Goal: Task Accomplishment & Management: Complete application form

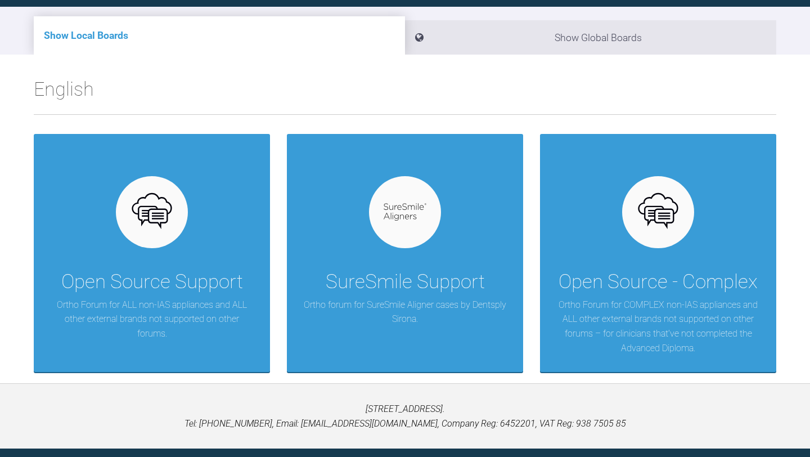
scroll to position [144, 0]
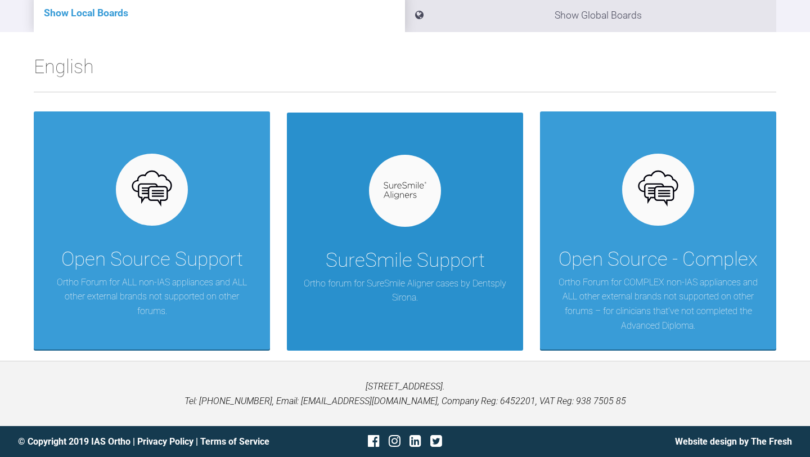
click at [370, 245] on div "SureSmile Support" at bounding box center [405, 260] width 159 height 31
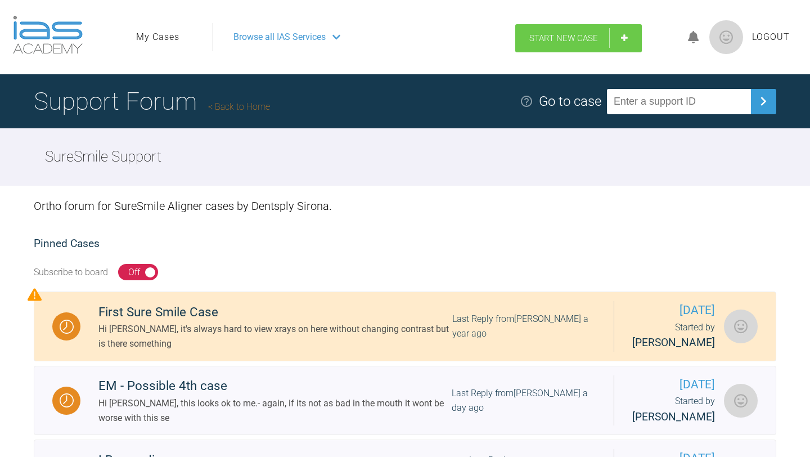
click at [545, 44] on link "Start New Case" at bounding box center [578, 38] width 127 height 28
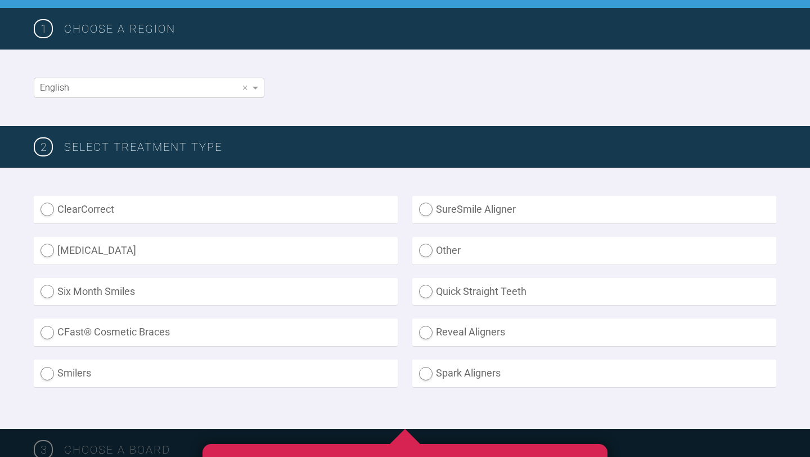
scroll to position [177, 0]
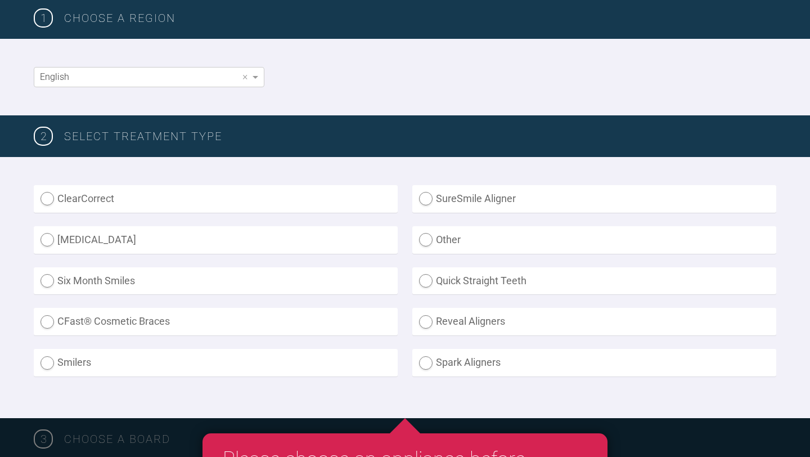
click at [434, 205] on label "SureSmile Aligner" at bounding box center [594, 199] width 364 height 28
radio Aligner "true"
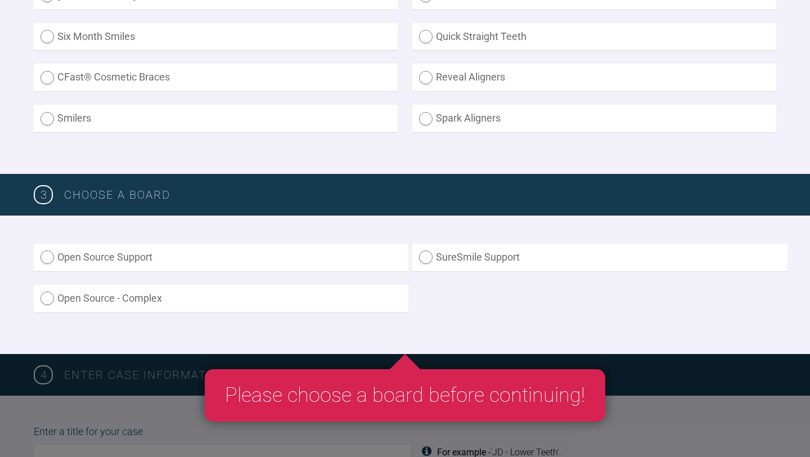
scroll to position [425, 0]
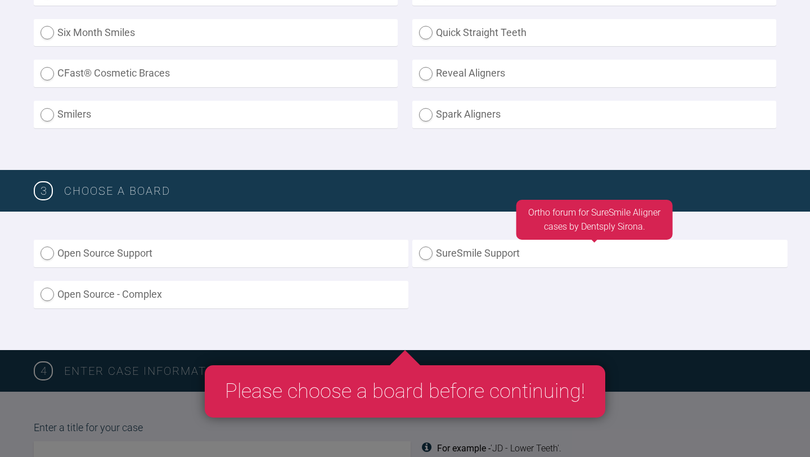
click at [474, 259] on label "SureSmile Support" at bounding box center [599, 254] width 375 height 28
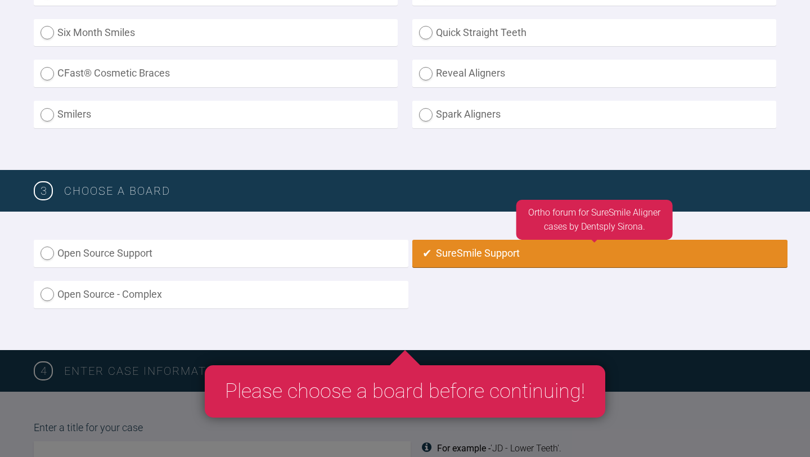
radio input "true"
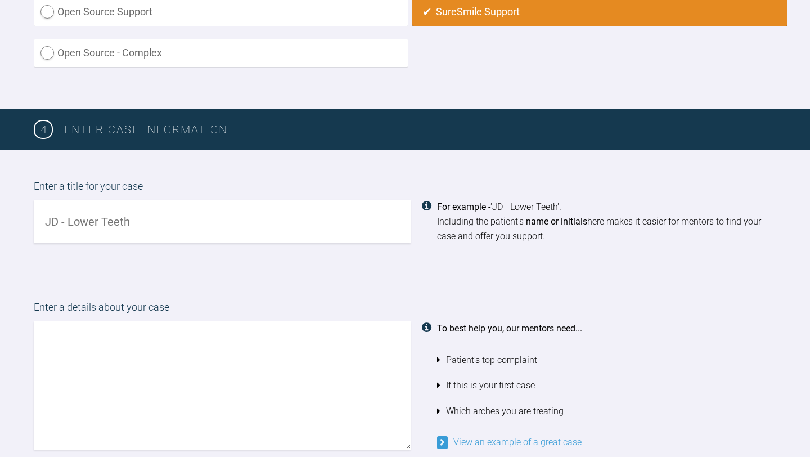
click at [296, 219] on input "text" at bounding box center [222, 221] width 377 height 43
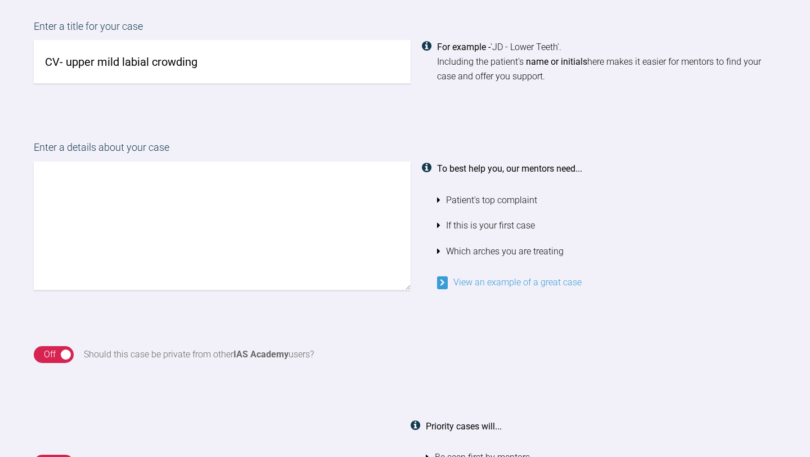
scroll to position [853, 0]
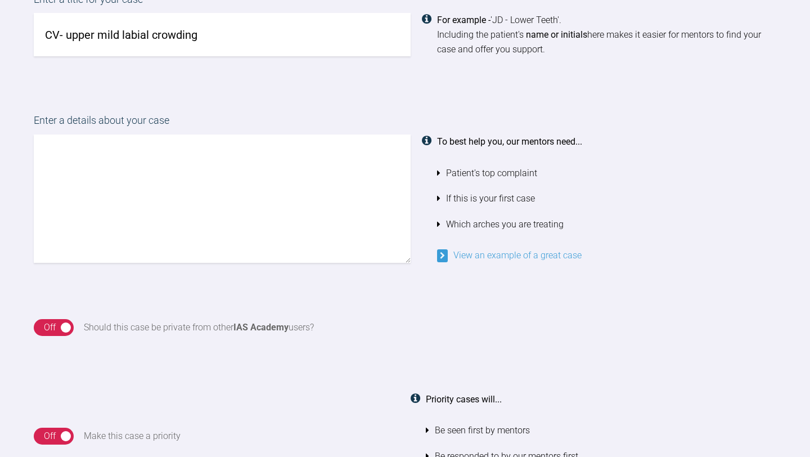
type input "CV- upper mild labial crowding"
click at [297, 186] on textarea at bounding box center [222, 198] width 377 height 128
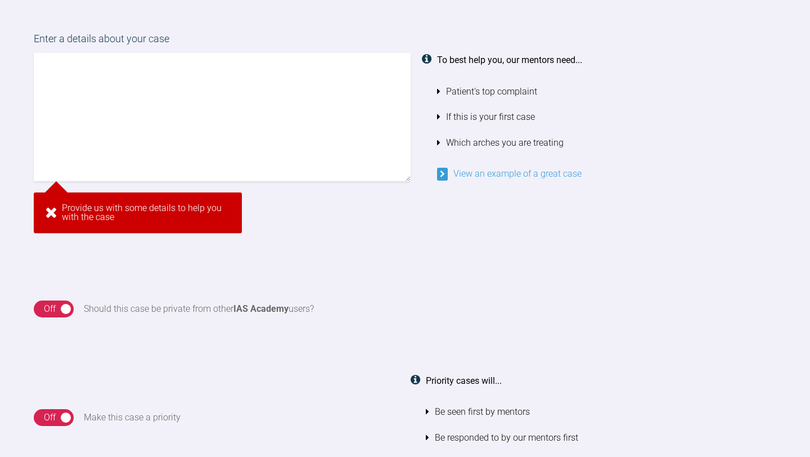
scroll to position [929, 0]
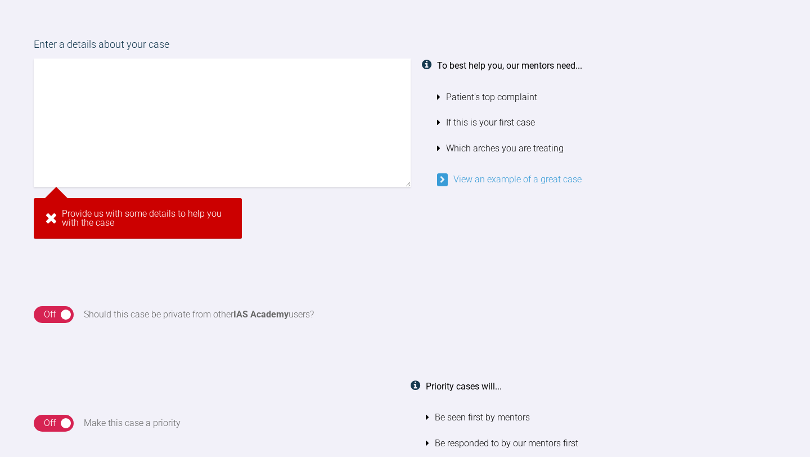
click at [211, 141] on textarea at bounding box center [222, 122] width 377 height 128
paste textarea "Orthodontic Case 1- CV Age: 26 Presenting Complaint Pt was unhappy with misalig…"
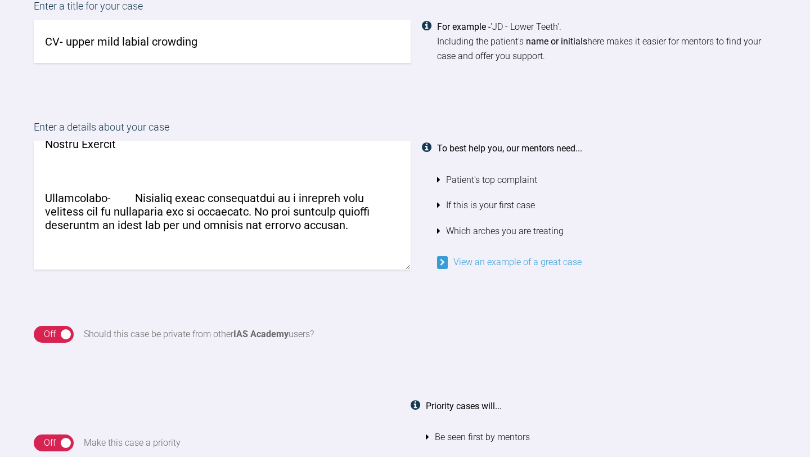
scroll to position [283, 0]
click at [287, 219] on textarea at bounding box center [222, 205] width 377 height 128
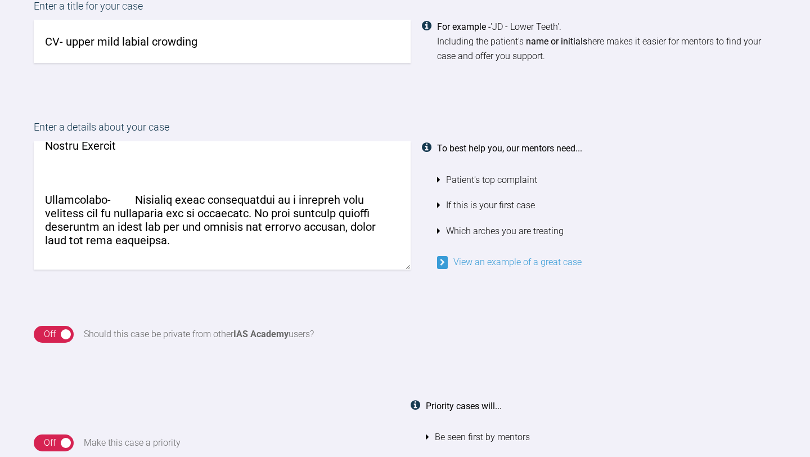
scroll to position [0, 0]
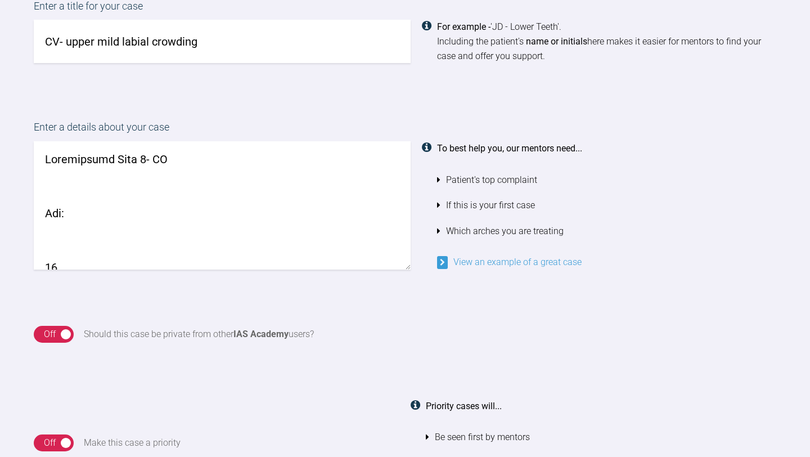
click at [49, 161] on textarea at bounding box center [222, 205] width 377 height 128
click at [114, 161] on textarea at bounding box center [222, 205] width 377 height 128
click at [132, 154] on textarea at bounding box center [222, 205] width 377 height 128
click at [127, 163] on textarea at bounding box center [222, 205] width 377 height 128
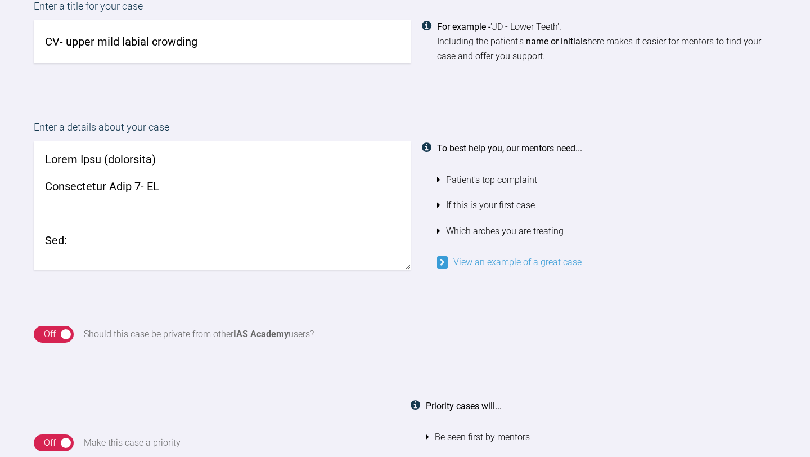
click at [127, 163] on textarea at bounding box center [222, 205] width 377 height 128
click at [126, 160] on textarea at bounding box center [222, 205] width 377 height 128
click at [175, 160] on textarea at bounding box center [222, 205] width 377 height 128
click at [120, 160] on textarea at bounding box center [222, 205] width 377 height 128
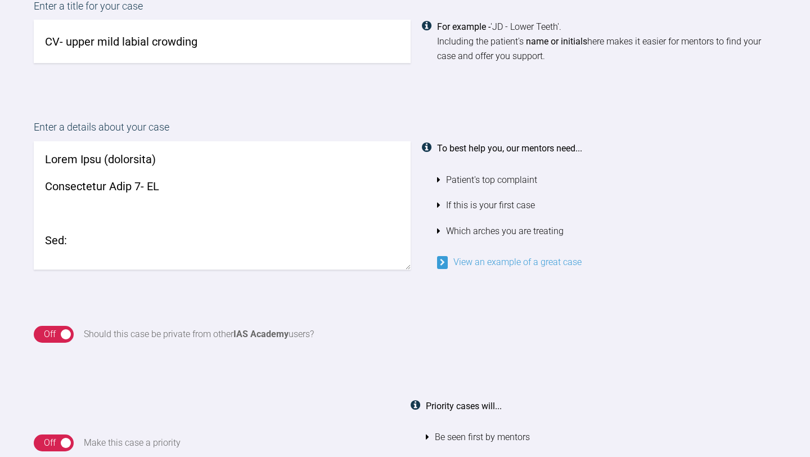
click at [120, 160] on textarea at bounding box center [222, 205] width 377 height 128
click at [171, 193] on textarea at bounding box center [222, 205] width 377 height 128
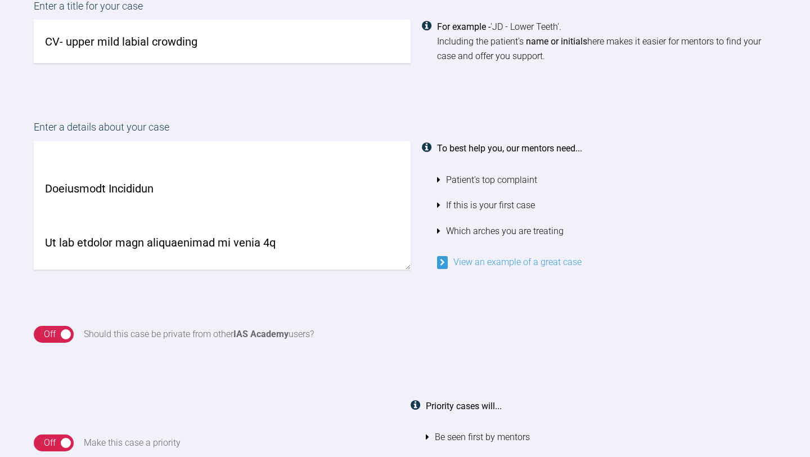
scroll to position [163, 0]
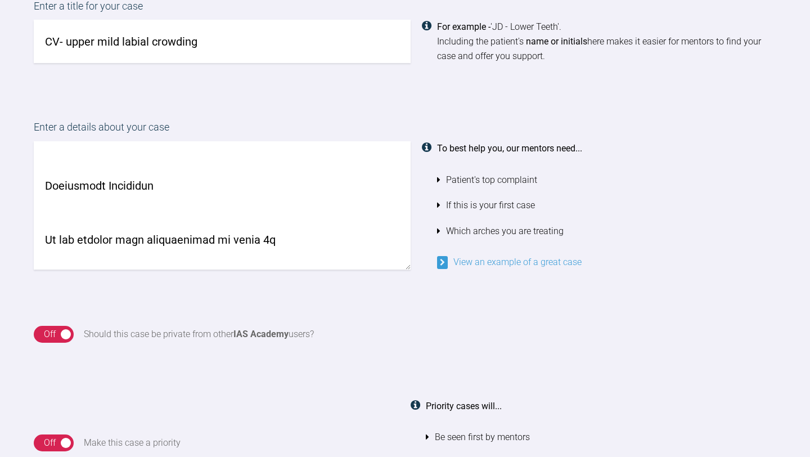
click at [162, 182] on textarea at bounding box center [222, 205] width 377 height 128
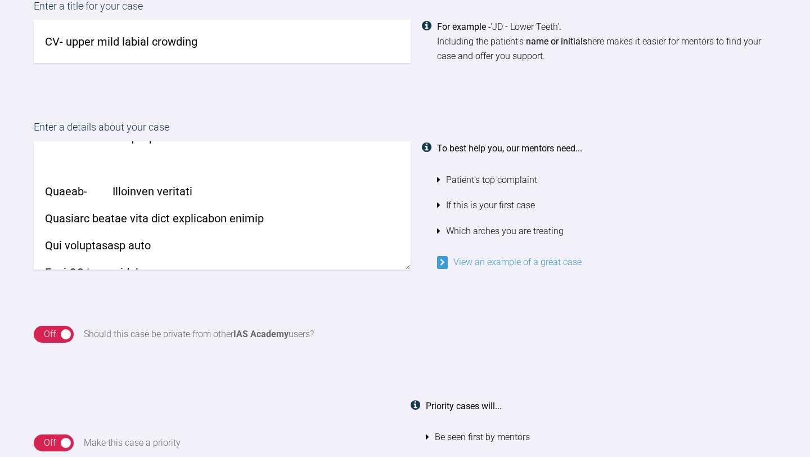
scroll to position [414, 0]
drag, startPoint x: 261, startPoint y: 209, endPoint x: 150, endPoint y: 202, distance: 112.1
click at [150, 202] on textarea at bounding box center [222, 205] width 377 height 128
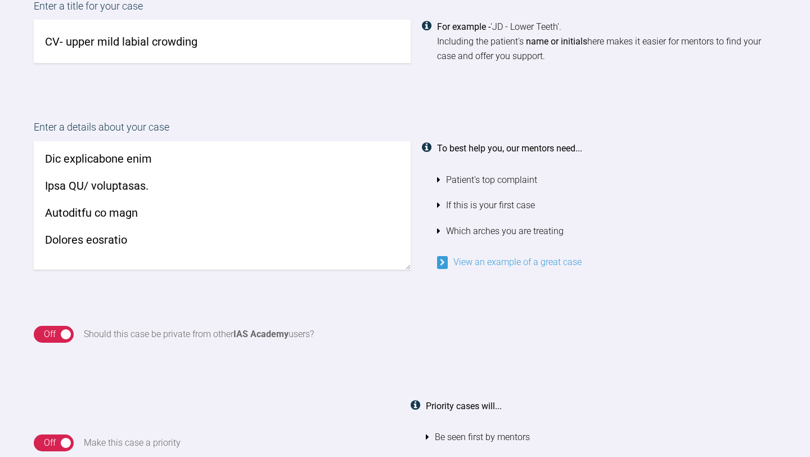
scroll to position [502, 0]
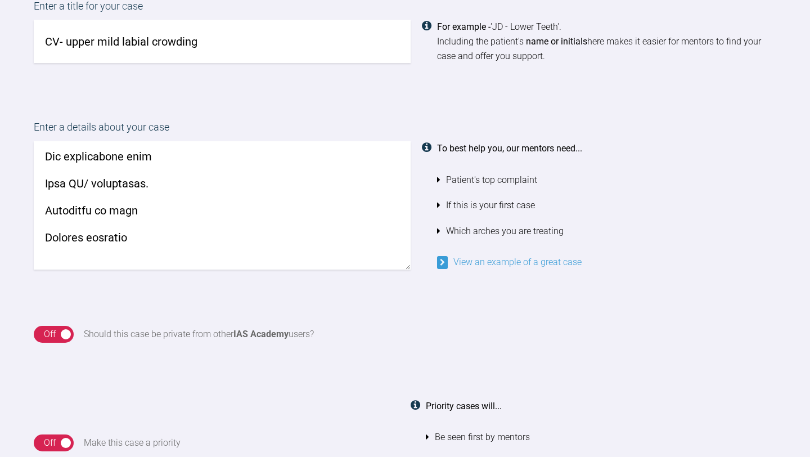
drag, startPoint x: 138, startPoint y: 201, endPoint x: 92, endPoint y: 200, distance: 46.7
click at [92, 200] on textarea at bounding box center [222, 205] width 377 height 128
click at [123, 215] on textarea at bounding box center [222, 205] width 377 height 128
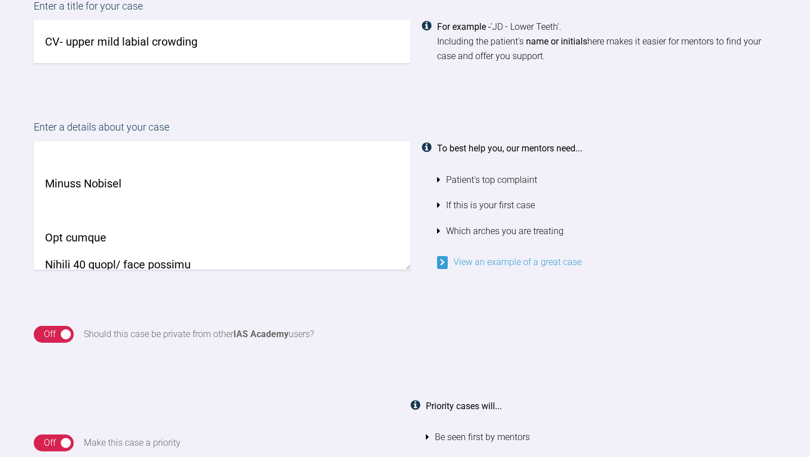
scroll to position [749, 0]
click at [43, 214] on textarea at bounding box center [222, 205] width 377 height 128
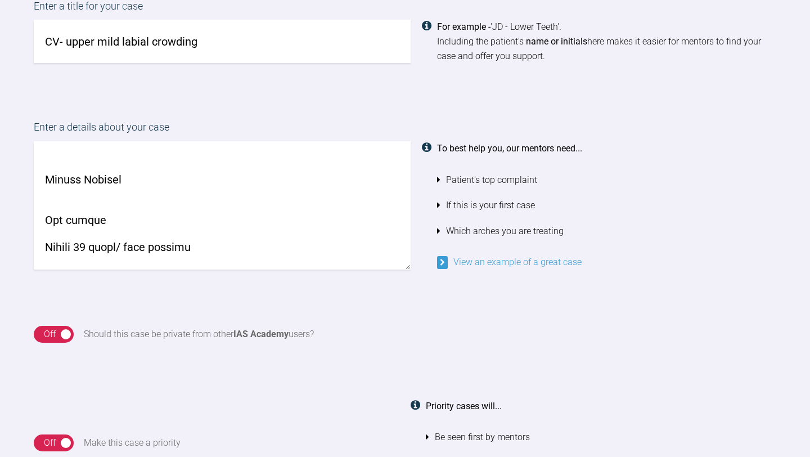
click at [119, 203] on textarea at bounding box center [222, 205] width 377 height 128
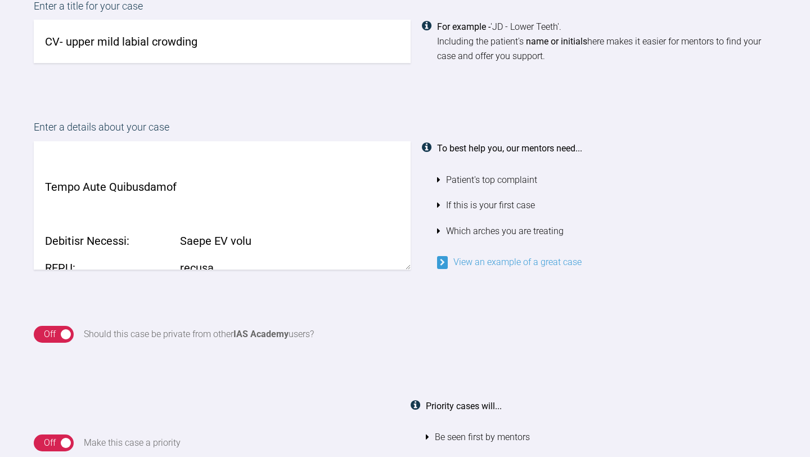
scroll to position [946, 0]
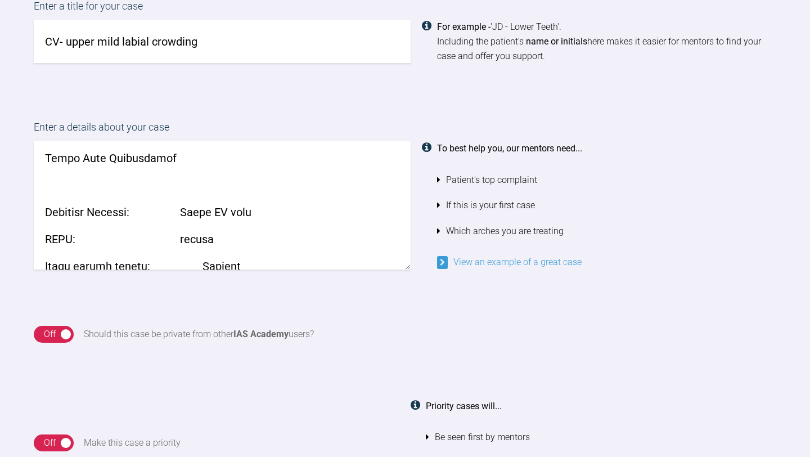
click at [236, 191] on textarea at bounding box center [222, 205] width 377 height 128
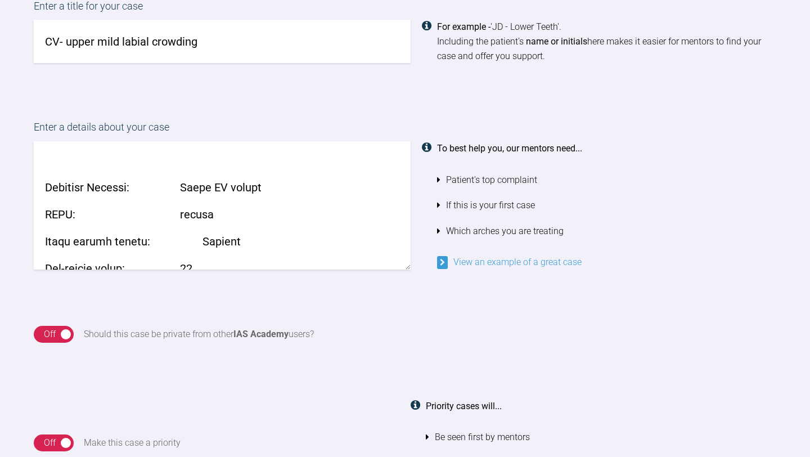
scroll to position [976, 0]
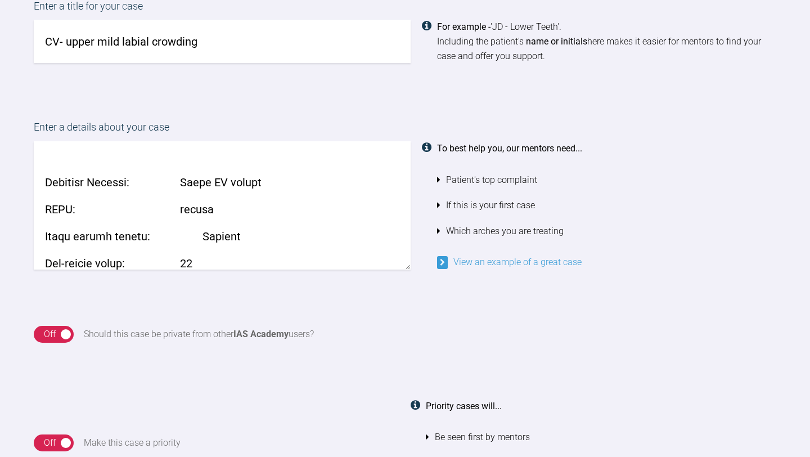
click at [195, 188] on textarea at bounding box center [222, 205] width 377 height 128
click at [201, 180] on textarea at bounding box center [222, 205] width 377 height 128
click at [188, 199] on textarea at bounding box center [222, 205] width 377 height 128
click at [184, 187] on textarea at bounding box center [222, 205] width 377 height 128
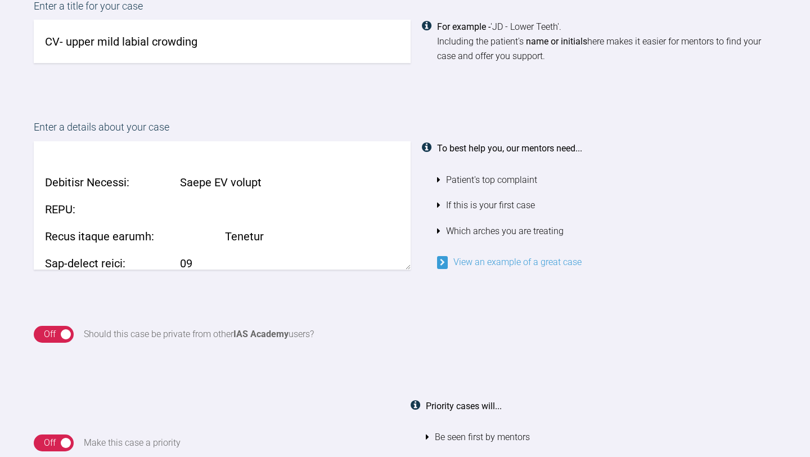
click at [197, 191] on textarea at bounding box center [222, 205] width 377 height 128
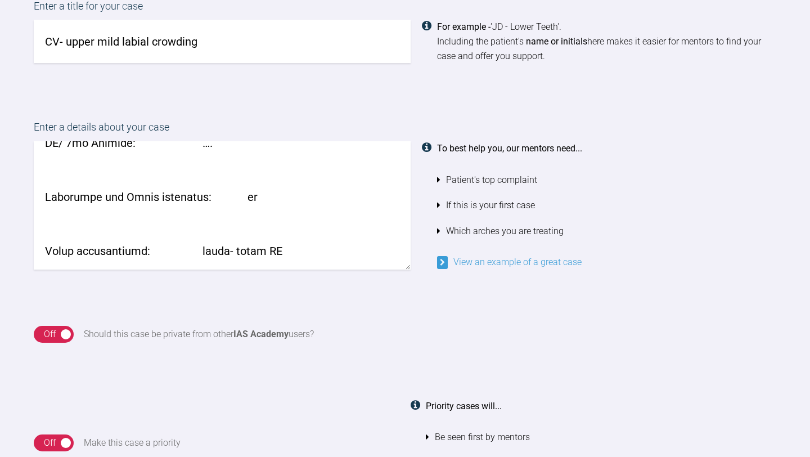
scroll to position [1785, 0]
click at [290, 217] on textarea at bounding box center [222, 205] width 377 height 128
click at [248, 238] on textarea at bounding box center [222, 205] width 377 height 128
click at [205, 208] on textarea at bounding box center [222, 205] width 377 height 128
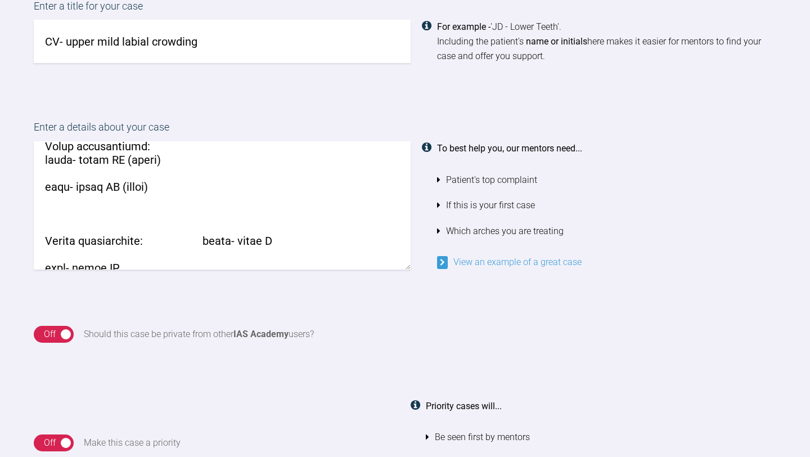
scroll to position [1902, 0]
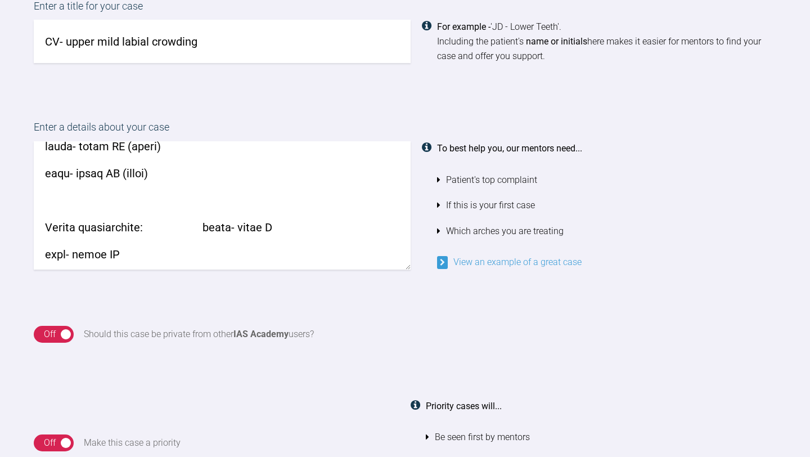
click at [191, 183] on textarea at bounding box center [222, 205] width 377 height 128
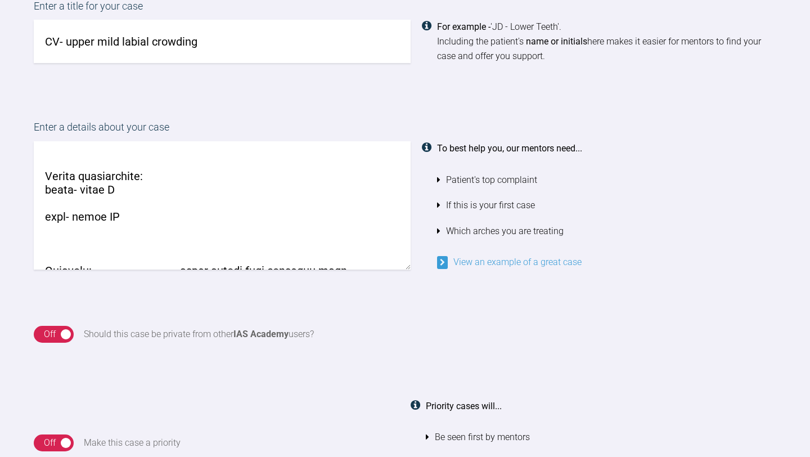
click at [154, 154] on textarea at bounding box center [222, 205] width 377 height 128
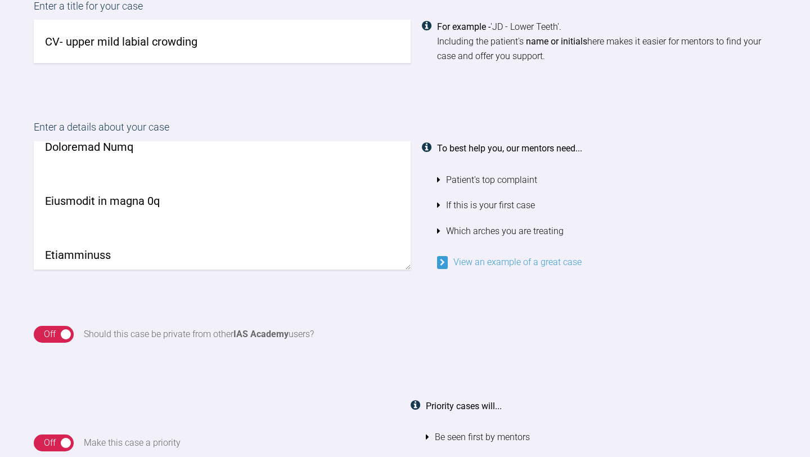
scroll to position [2286, 0]
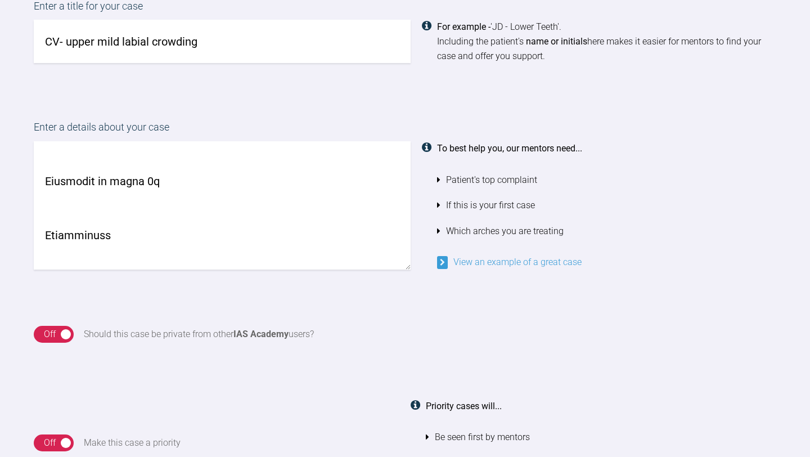
click at [162, 249] on textarea at bounding box center [222, 205] width 377 height 128
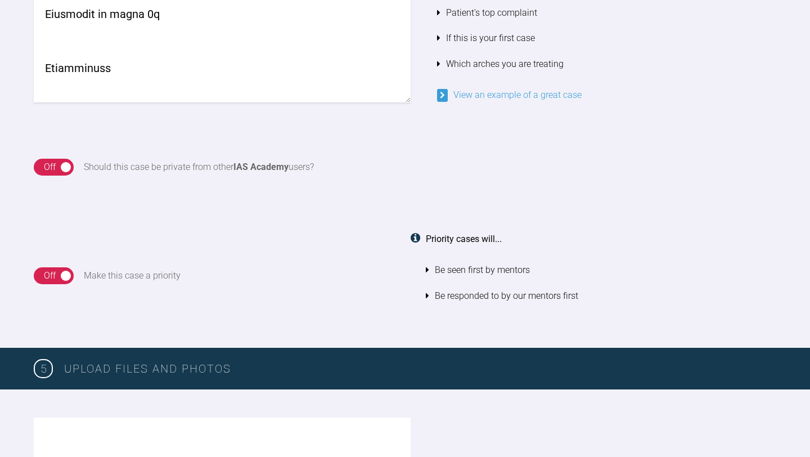
scroll to position [1016, 0]
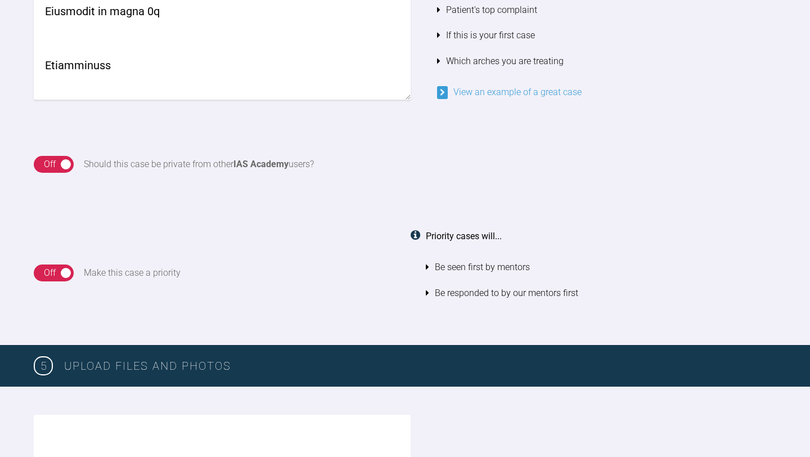
click at [250, 84] on textarea at bounding box center [222, 35] width 377 height 128
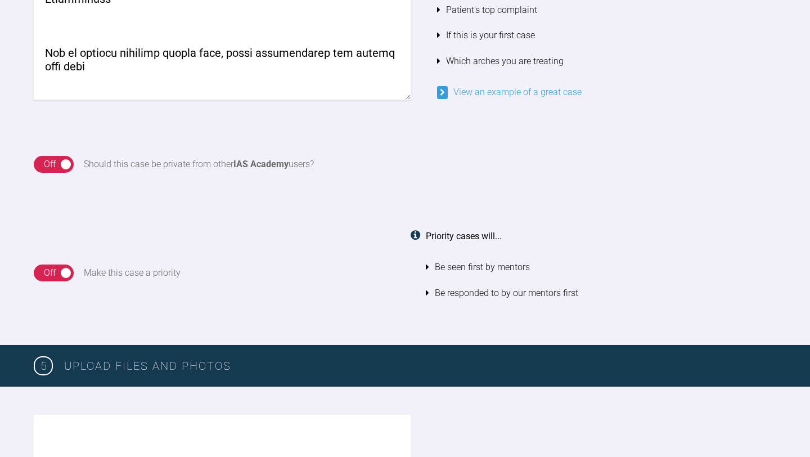
scroll to position [2354, 0]
click at [364, 96] on textarea at bounding box center [222, 35] width 377 height 128
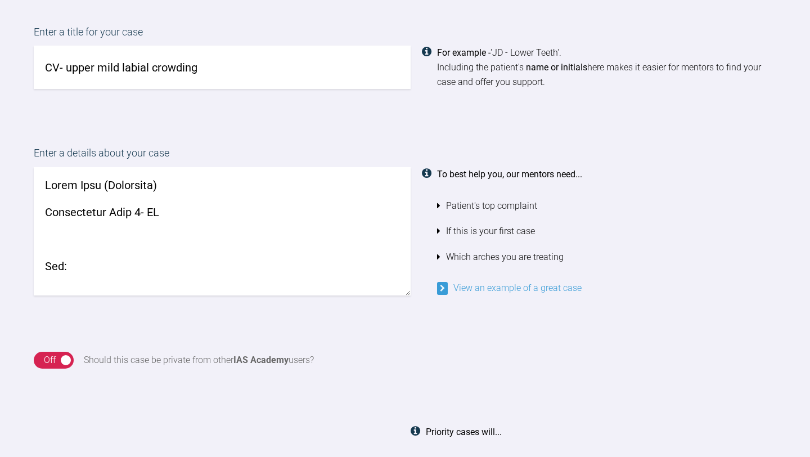
scroll to position [821, 0]
click at [213, 189] on textarea at bounding box center [222, 230] width 377 height 128
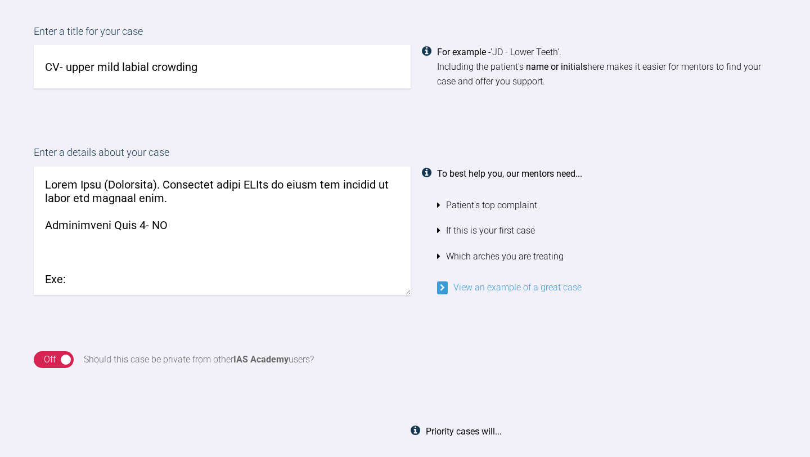
click at [309, 185] on textarea at bounding box center [222, 230] width 377 height 128
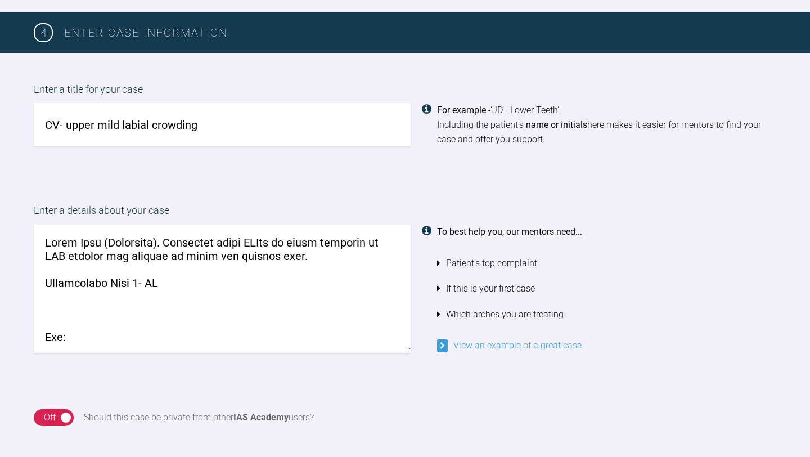
scroll to position [765, 0]
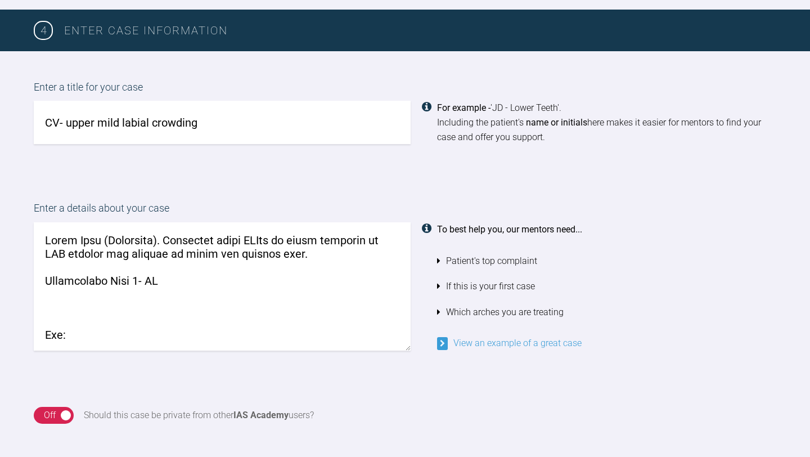
type textarea "First Case (Potential). Currently doing PGDip in ortho separate to IAS academy …"
drag, startPoint x: 330, startPoint y: 184, endPoint x: 422, endPoint y: 12, distance: 195.5
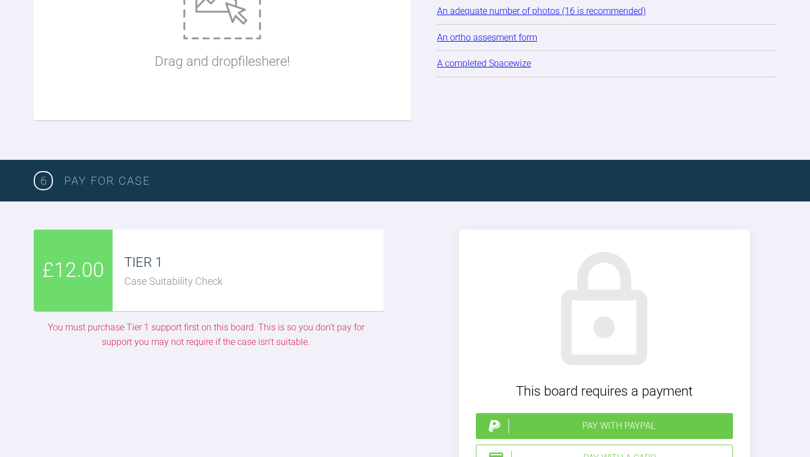
scroll to position [1340, 0]
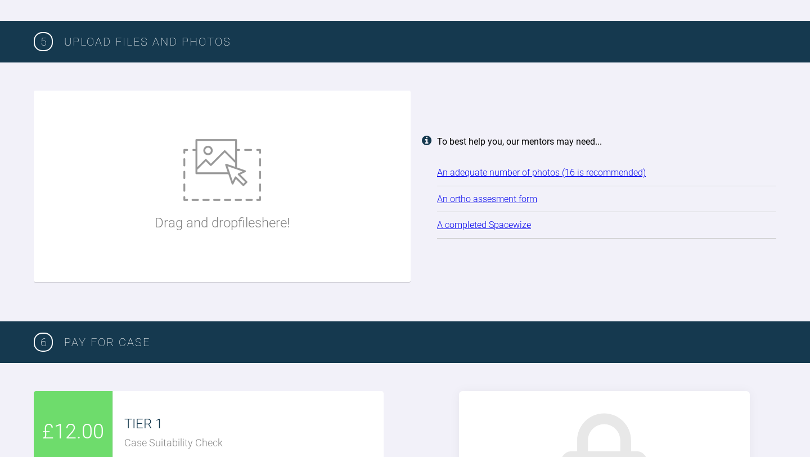
click at [219, 179] on img at bounding box center [222, 170] width 78 height 62
type input "C:\fakepath\CV front relax.jpg"
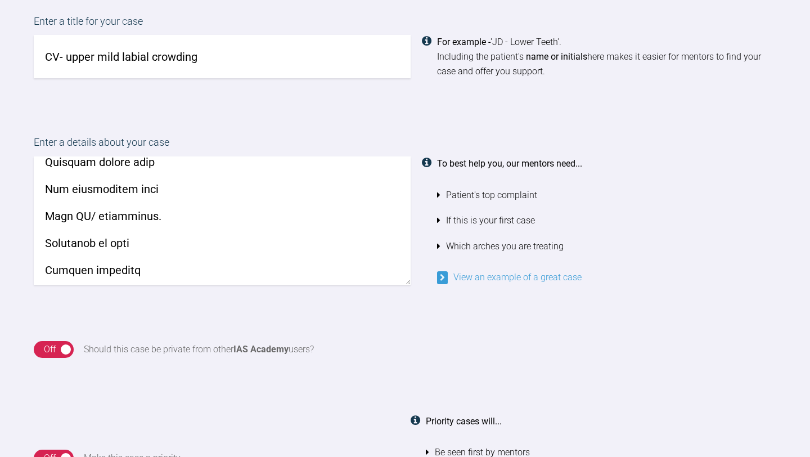
scroll to position [827, 0]
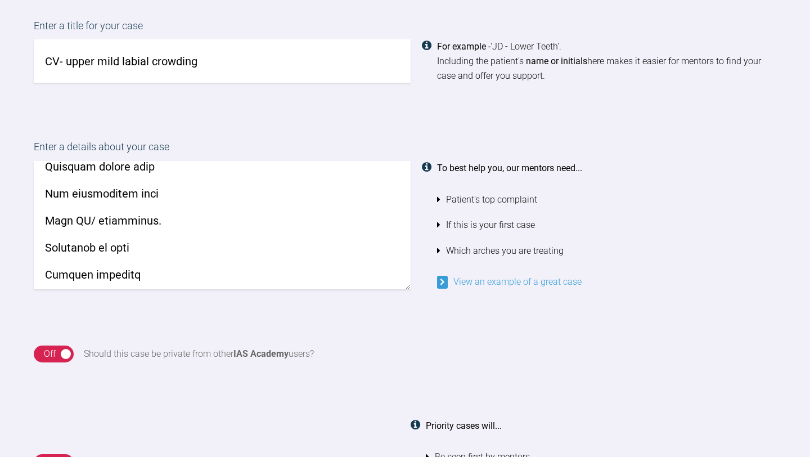
click at [247, 191] on textarea at bounding box center [222, 225] width 377 height 128
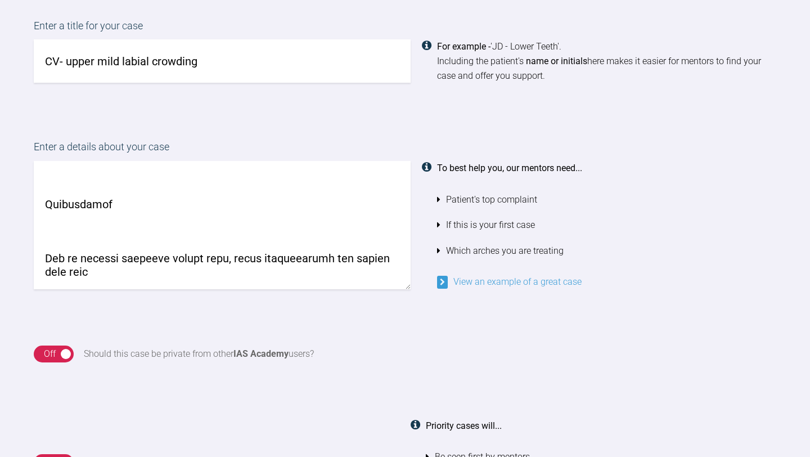
scroll to position [2351, 0]
click at [151, 219] on textarea at bounding box center [222, 225] width 377 height 128
click at [88, 219] on textarea at bounding box center [222, 225] width 377 height 128
click at [106, 215] on textarea at bounding box center [222, 225] width 377 height 128
click at [169, 220] on textarea at bounding box center [222, 225] width 377 height 128
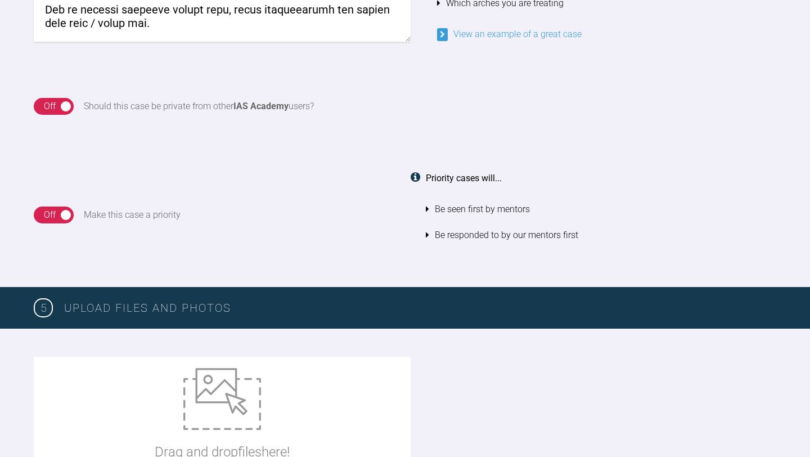
scroll to position [1059, 0]
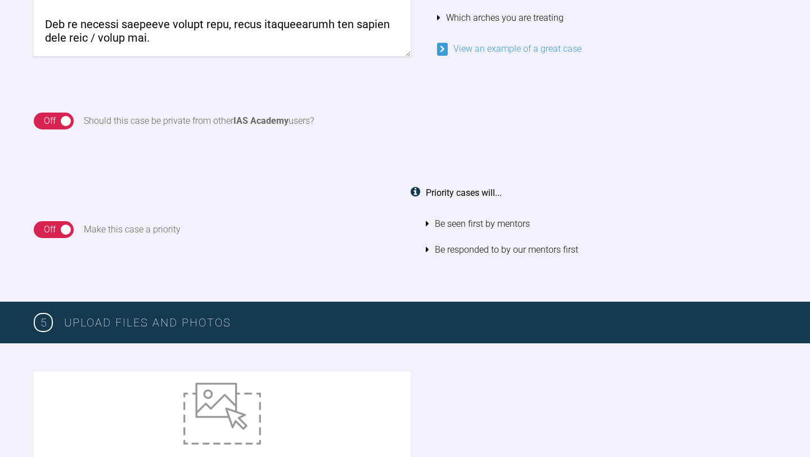
type textarea "First Case (Potential). Currently doing PGDip in ortho separate to IAS academy …"
click at [557, 48] on link "View an example of a great case" at bounding box center [509, 48] width 145 height 11
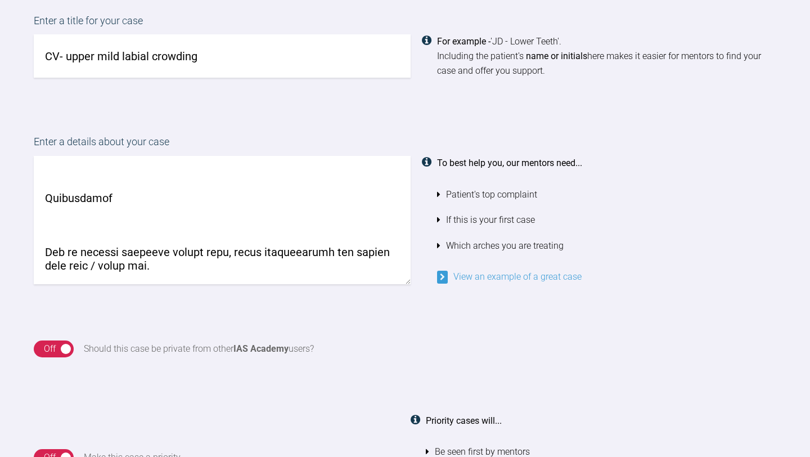
scroll to position [841, 0]
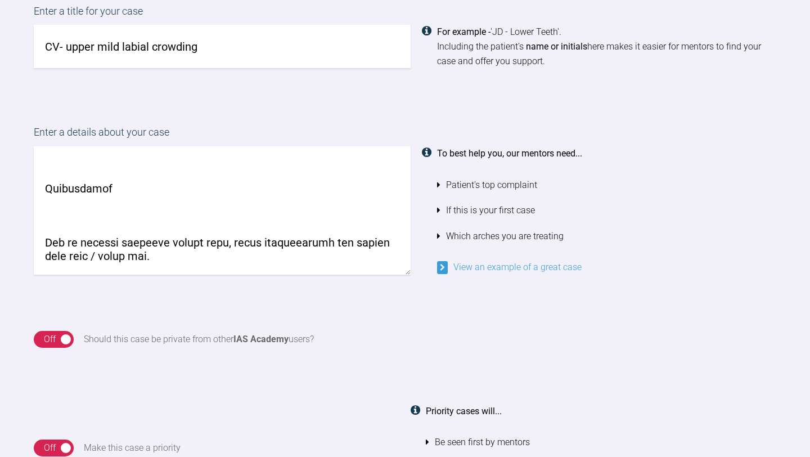
click at [473, 264] on link "View an example of a great case" at bounding box center [509, 266] width 145 height 11
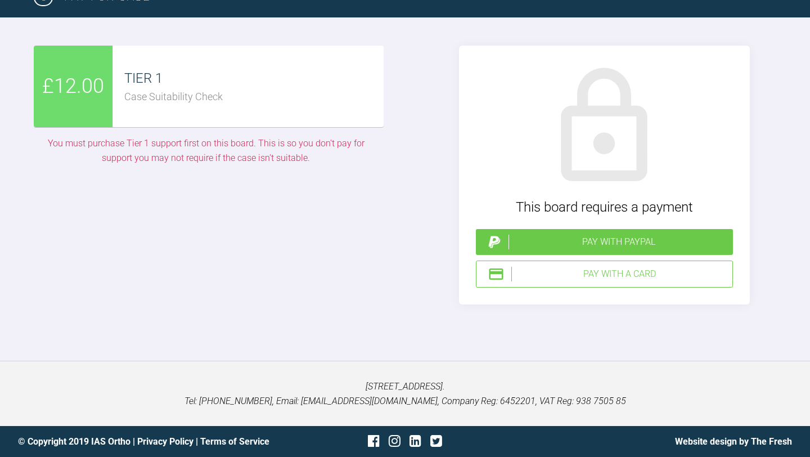
scroll to position [2683, 0]
click at [292, 105] on div "Case Suitability Check" at bounding box center [253, 97] width 259 height 16
click at [537, 249] on div "Pay with PayPal" at bounding box center [618, 241] width 220 height 15
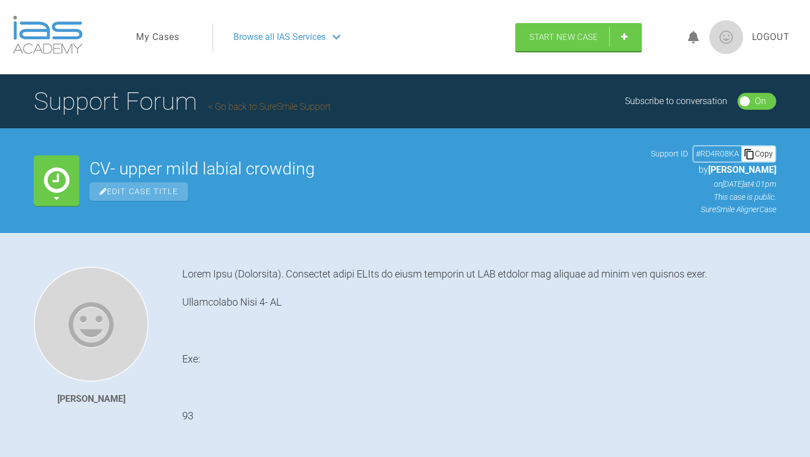
click at [258, 107] on link "Go back to SureSmile Support" at bounding box center [269, 106] width 123 height 11
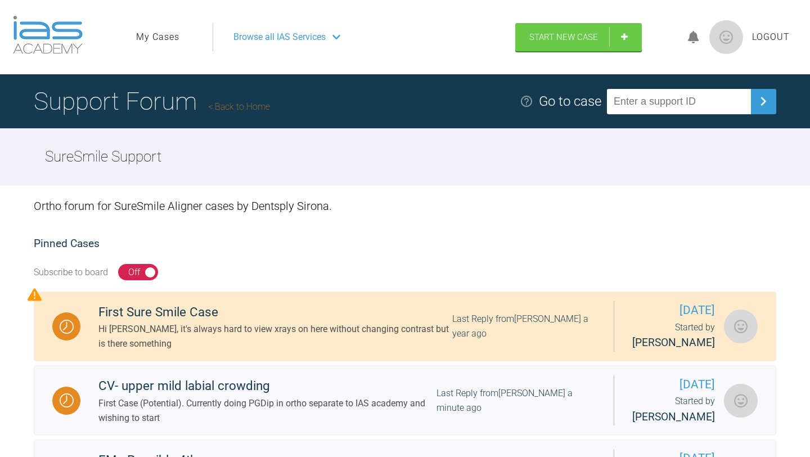
click at [142, 273] on div "On Off" at bounding box center [138, 272] width 40 height 17
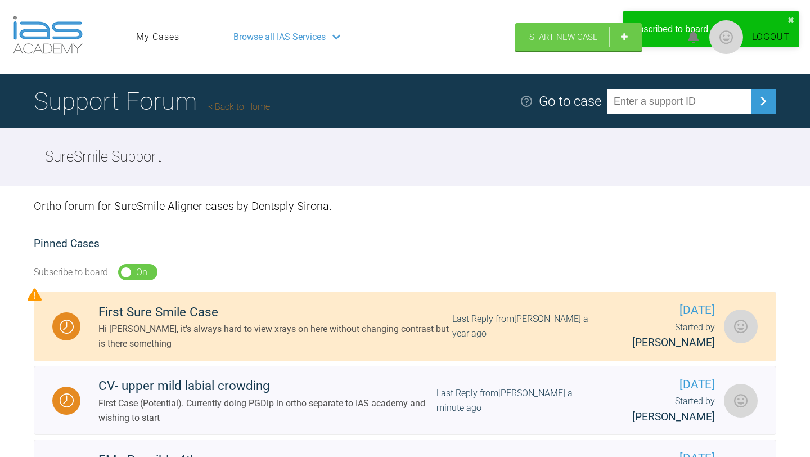
click at [142, 273] on div "On" at bounding box center [141, 272] width 11 height 15
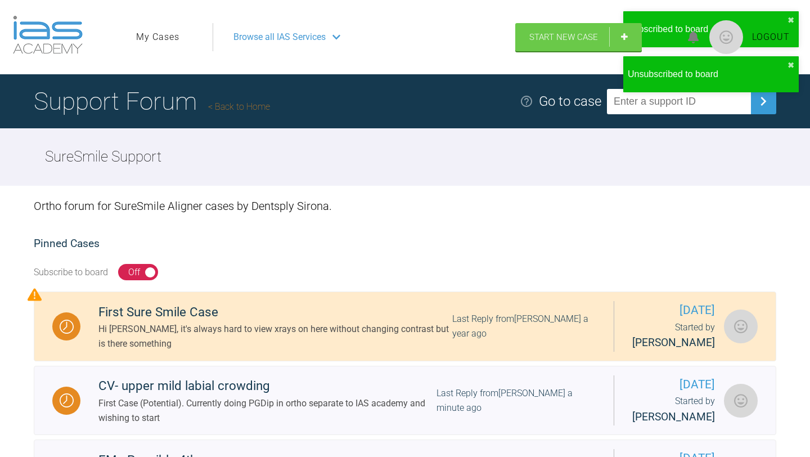
click at [142, 273] on div "On Off" at bounding box center [138, 272] width 40 height 17
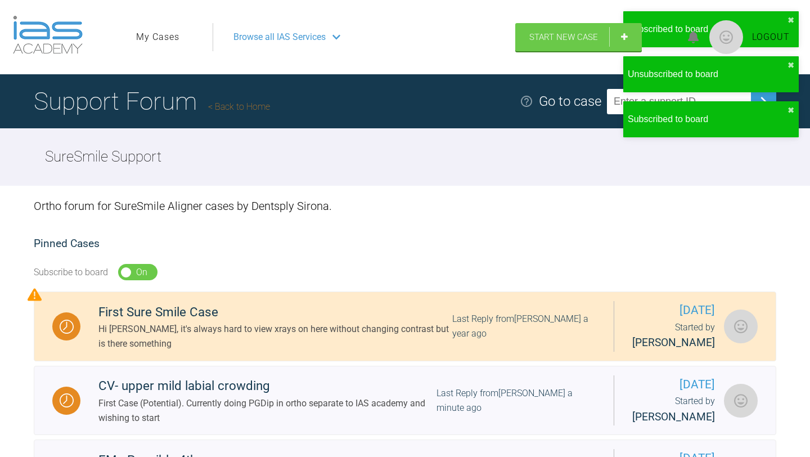
click at [574, 106] on div "Go to case" at bounding box center [570, 101] width 62 height 21
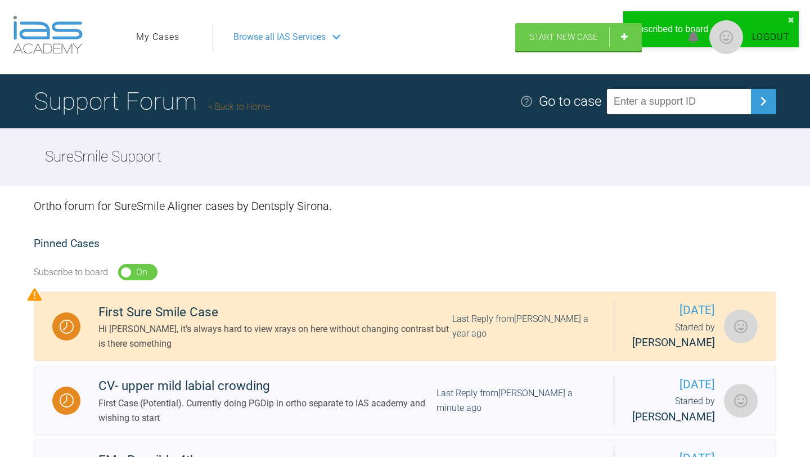
click at [597, 103] on div "Go to case" at bounding box center [570, 101] width 62 height 21
click at [543, 99] on div "Support Forum Back to Home Go to case" at bounding box center [405, 101] width 810 height 54
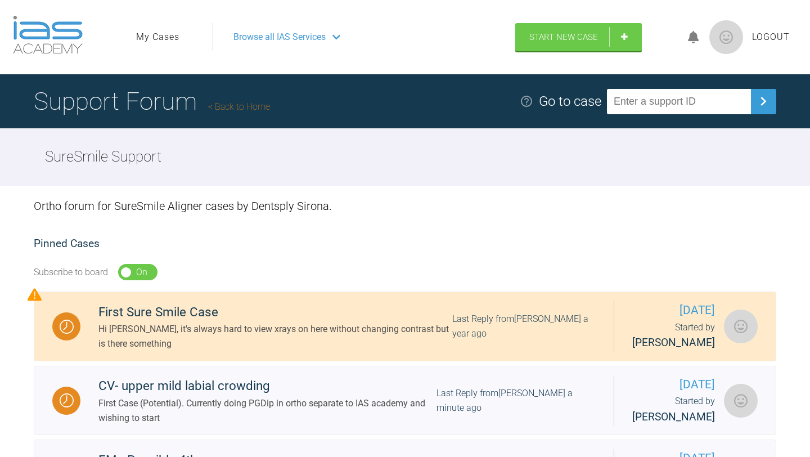
click at [539, 103] on div at bounding box center [529, 100] width 19 height 13
click at [169, 40] on link "My Cases" at bounding box center [157, 37] width 43 height 15
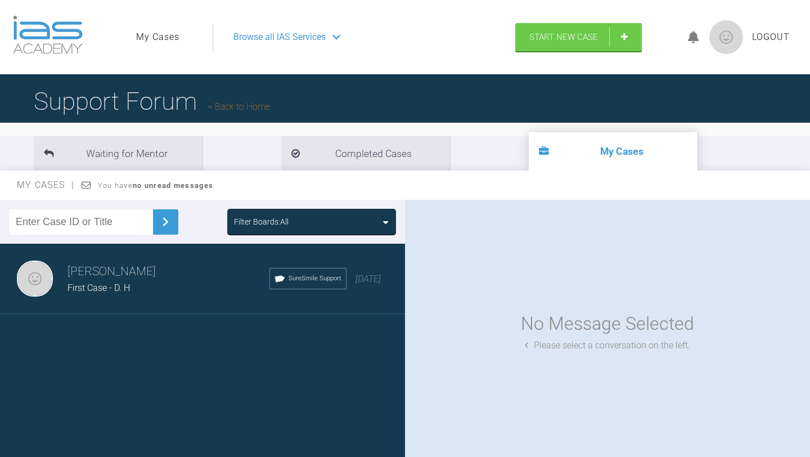
drag, startPoint x: 360, startPoint y: 280, endPoint x: 357, endPoint y: 237, distance: 43.4
click at [357, 237] on div "Filter Boards: All Hannah Law First Case - D. H SureSmile Support 3 months ago" at bounding box center [202, 331] width 405 height 262
click at [194, 223] on div "Filter Boards: All" at bounding box center [202, 222] width 405 height 44
click at [282, 168] on li "Completed Cases" at bounding box center [365, 153] width 169 height 34
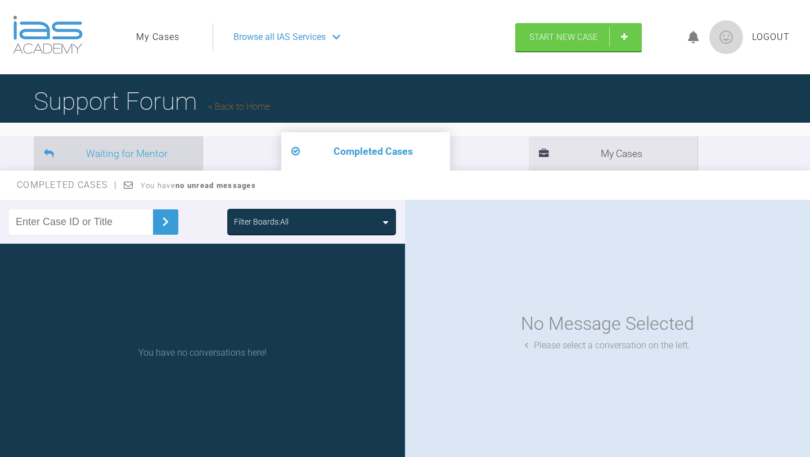
click at [137, 146] on li "Waiting for Mentor" at bounding box center [118, 153] width 169 height 34
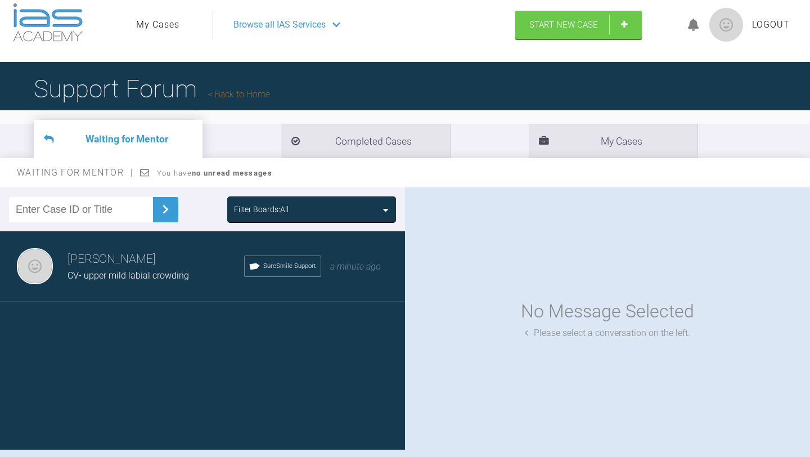
scroll to position [13, 0]
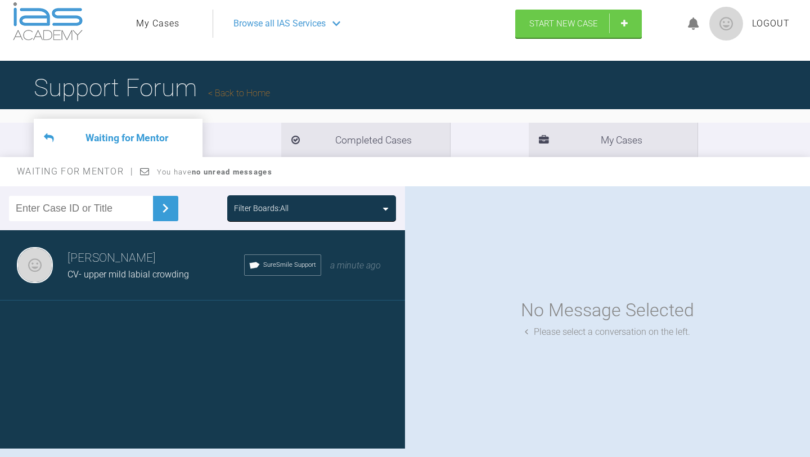
click at [155, 273] on span "CV- upper mild labial crowding" at bounding box center [127, 274] width 121 height 11
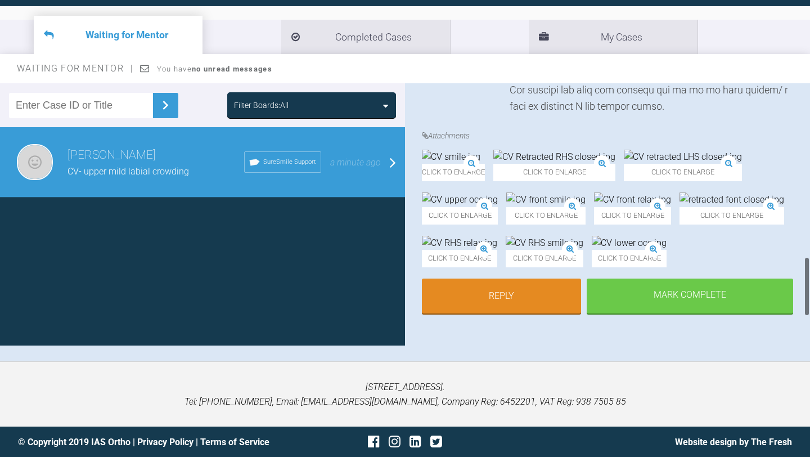
scroll to position [0, 0]
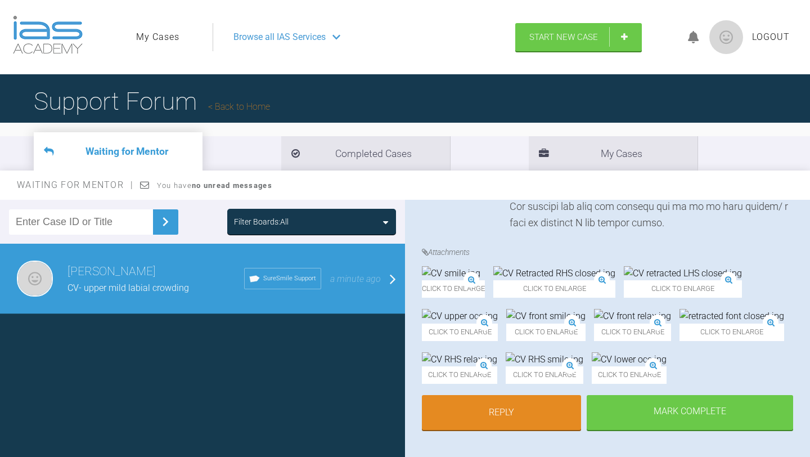
click at [309, 31] on span "Browse all IAS Services" at bounding box center [279, 37] width 92 height 15
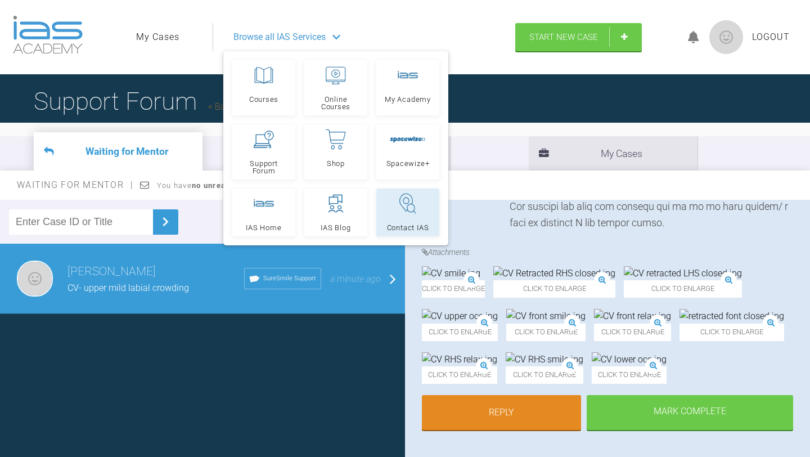
click at [411, 211] on icon at bounding box center [407, 203] width 17 height 20
